Goal: Task Accomplishment & Management: Manage account settings

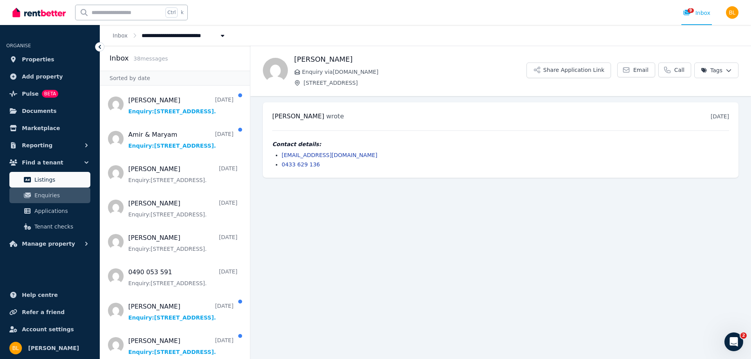
click at [48, 181] on span "Listings" at bounding box center [60, 179] width 53 height 9
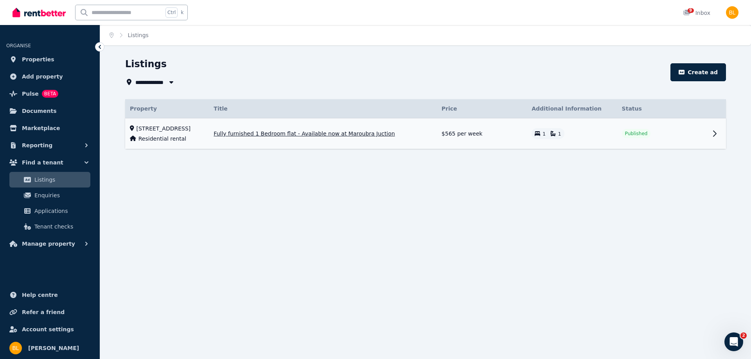
click at [355, 130] on span "Fully furnished 1 Bedroom flat - Available now at Maroubra Juction" at bounding box center [304, 134] width 181 height 8
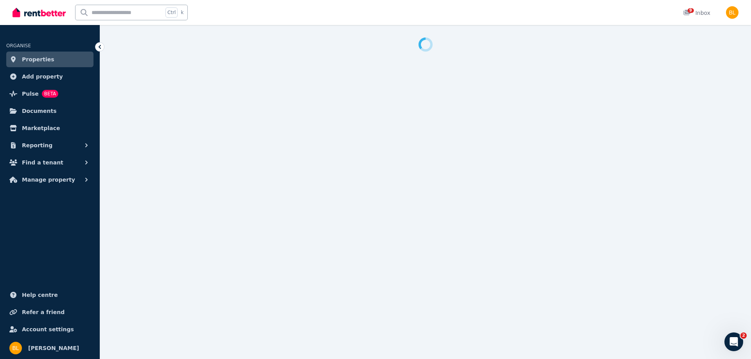
select select "**********"
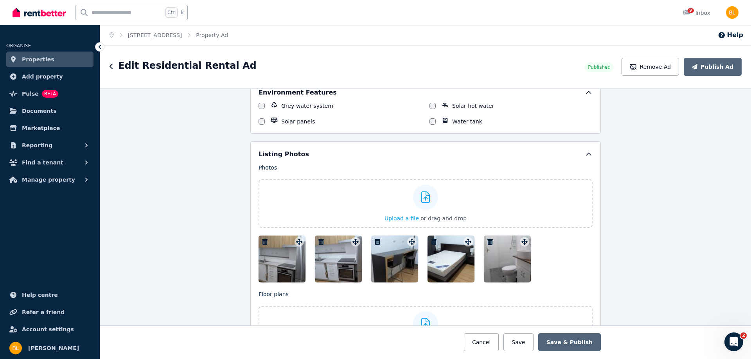
scroll to position [869, 0]
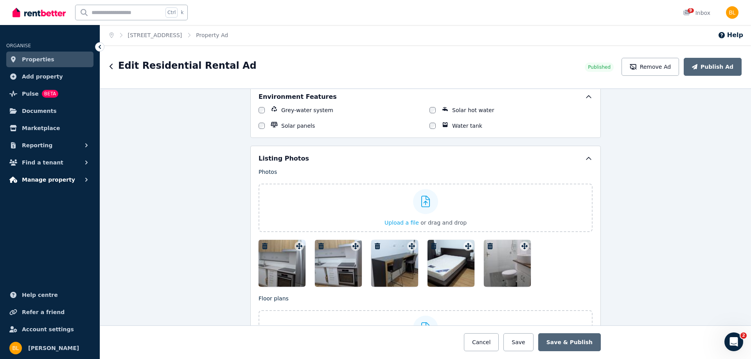
click at [61, 181] on span "Manage property" at bounding box center [48, 179] width 53 height 9
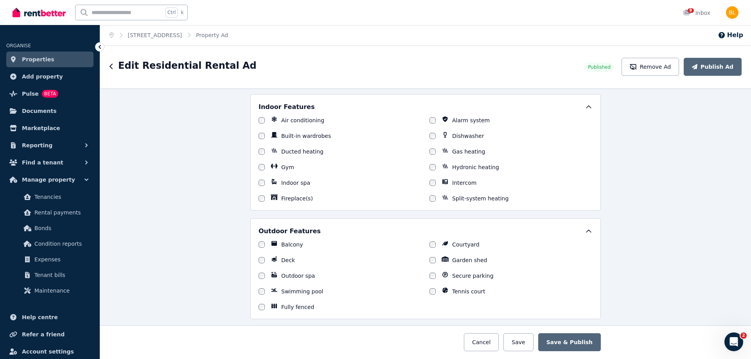
scroll to position [782, 0]
